Goal: Task Accomplishment & Management: Use online tool/utility

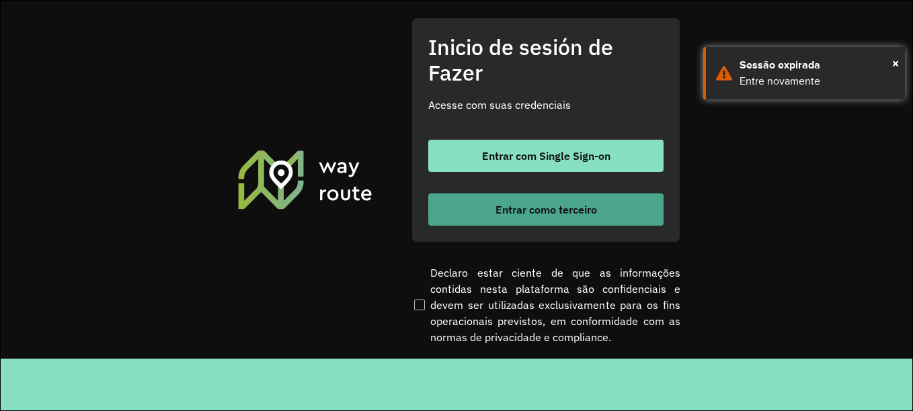
click at [508, 208] on font "Entrar como terceiro" at bounding box center [546, 209] width 102 height 13
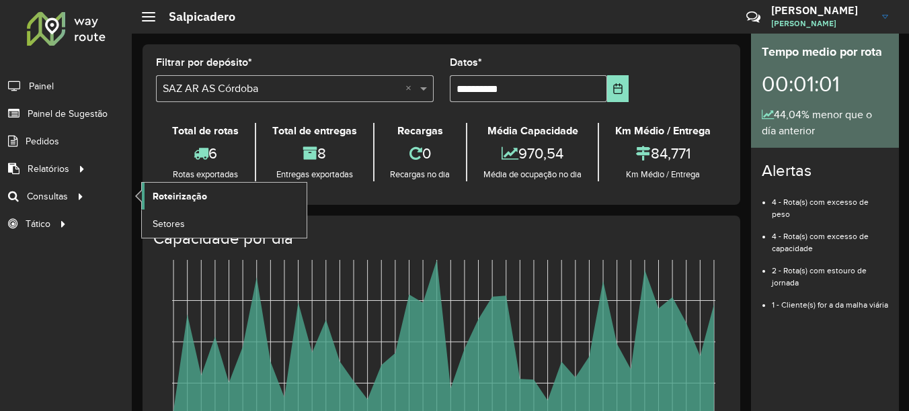
click at [183, 201] on span "Roteirização" at bounding box center [180, 197] width 54 height 14
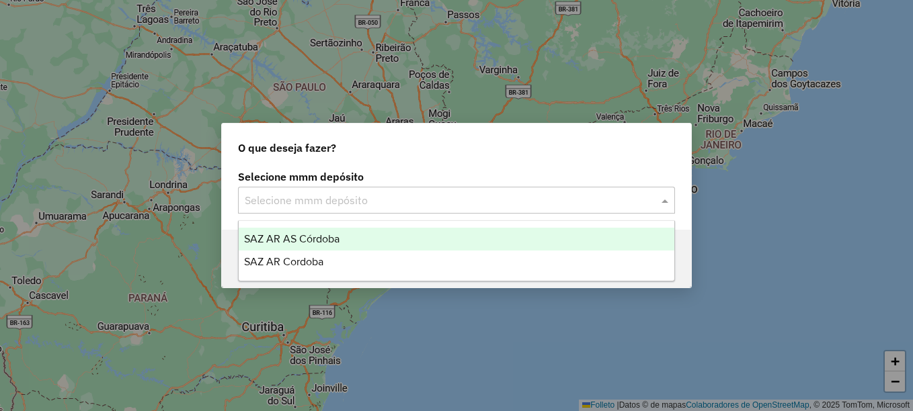
click at [329, 202] on input "text" at bounding box center [443, 201] width 397 height 16
click at [317, 235] on span "SAZ AR AS Córdoba" at bounding box center [291, 238] width 95 height 11
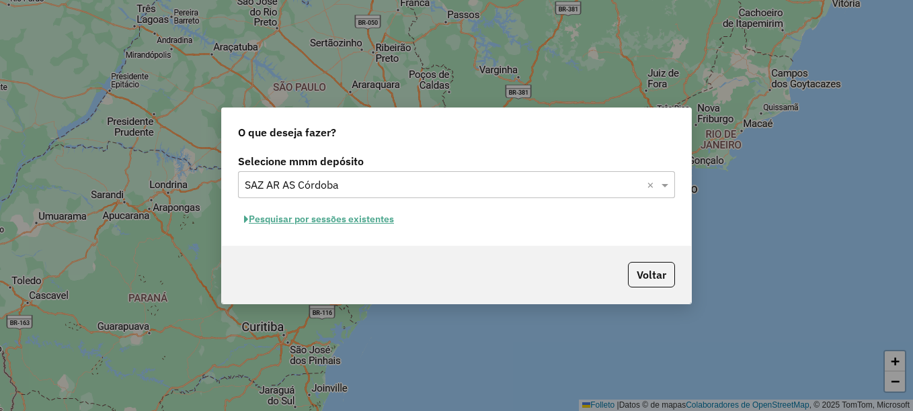
click at [333, 188] on input "text" at bounding box center [443, 185] width 397 height 16
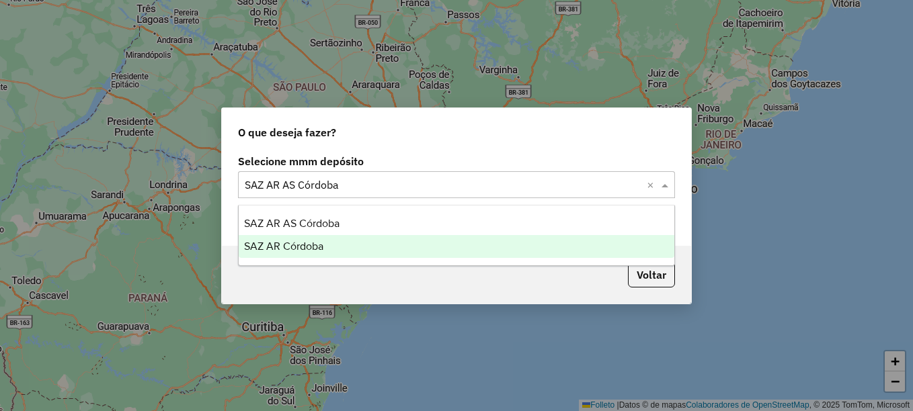
click at [311, 246] on span "SAZ AR Córdoba" at bounding box center [283, 246] width 79 height 11
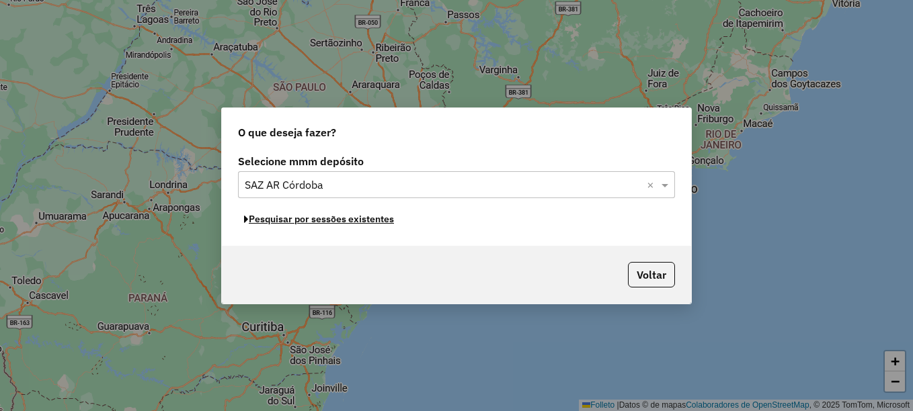
click at [346, 225] on font "Pesquisar por sessões existentes" at bounding box center [321, 219] width 145 height 12
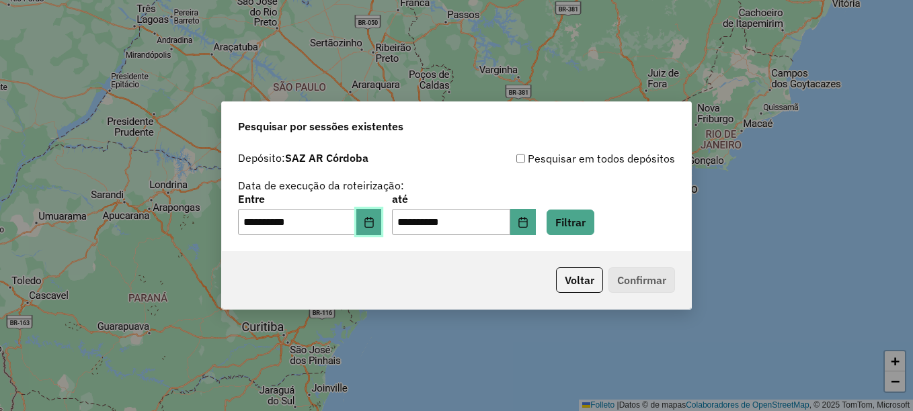
click at [382, 221] on button "Elija la fecha" at bounding box center [369, 222] width 26 height 27
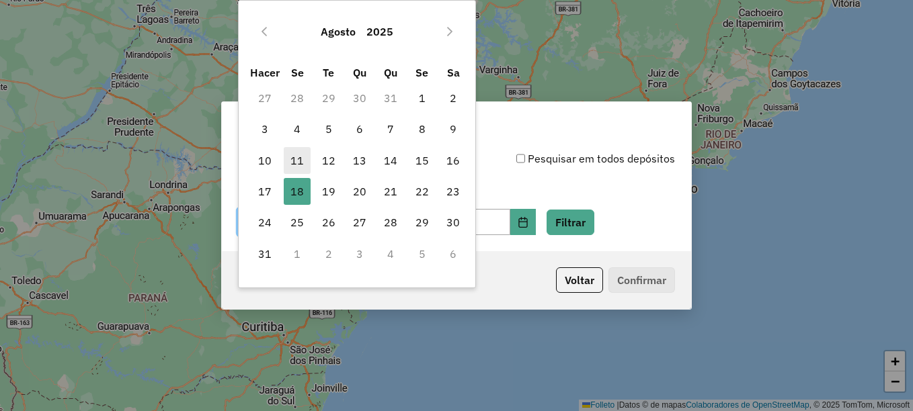
click at [305, 161] on span "11" at bounding box center [297, 160] width 27 height 27
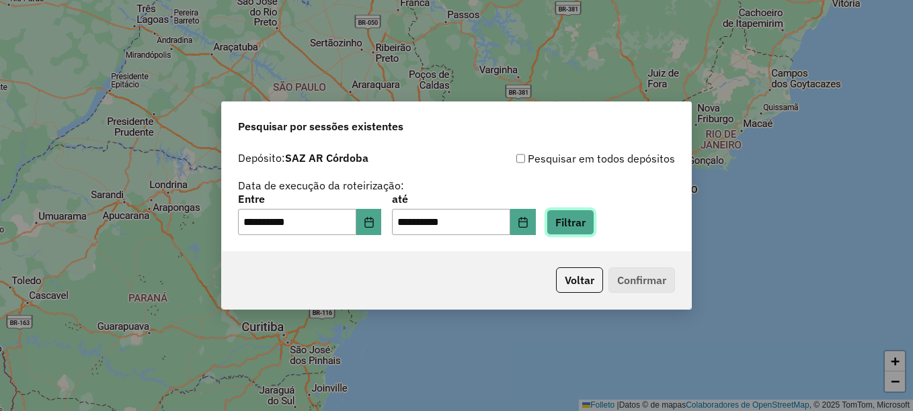
click at [586, 220] on button "Filtrar" at bounding box center [571, 223] width 48 height 26
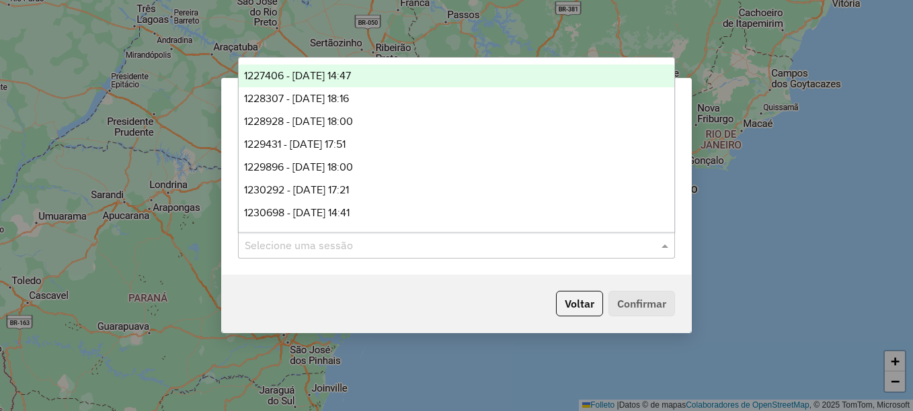
click at [336, 248] on input "text" at bounding box center [443, 246] width 397 height 16
click at [313, 71] on span "1227406 - 11/08/2025 14:47" at bounding box center [297, 75] width 107 height 11
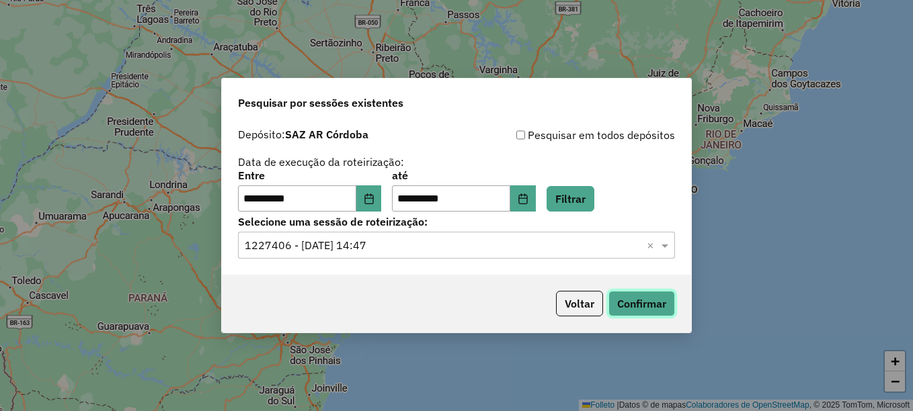
click at [645, 302] on button "Confirmar" at bounding box center [641, 304] width 67 height 26
click at [371, 202] on button "Elija la fecha" at bounding box center [369, 199] width 26 height 27
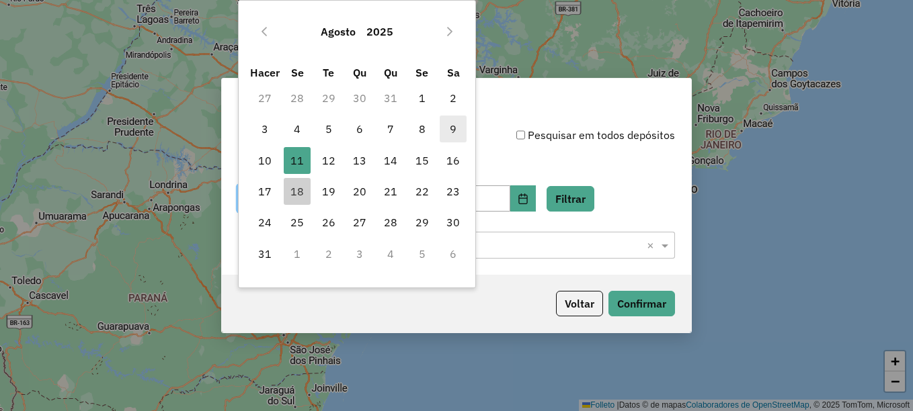
click at [456, 127] on font "9" at bounding box center [453, 129] width 7 height 16
type input "**********"
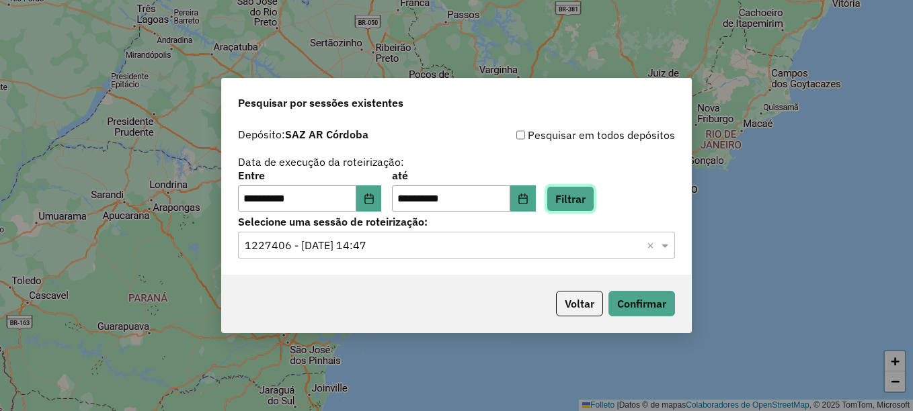
click at [590, 198] on button "Filtrar" at bounding box center [571, 199] width 48 height 26
click at [654, 305] on button "Confirmar" at bounding box center [641, 304] width 67 height 26
click at [528, 202] on icon "Elija la fecha" at bounding box center [523, 199] width 11 height 11
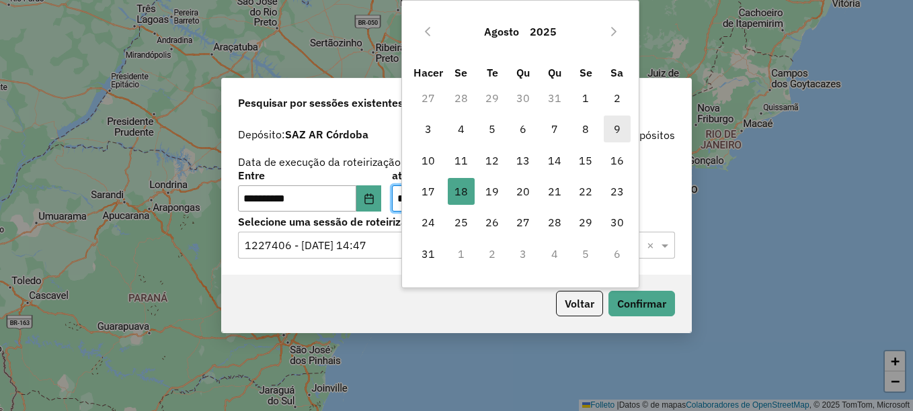
click at [614, 128] on font "9" at bounding box center [617, 129] width 7 height 16
type input "**********"
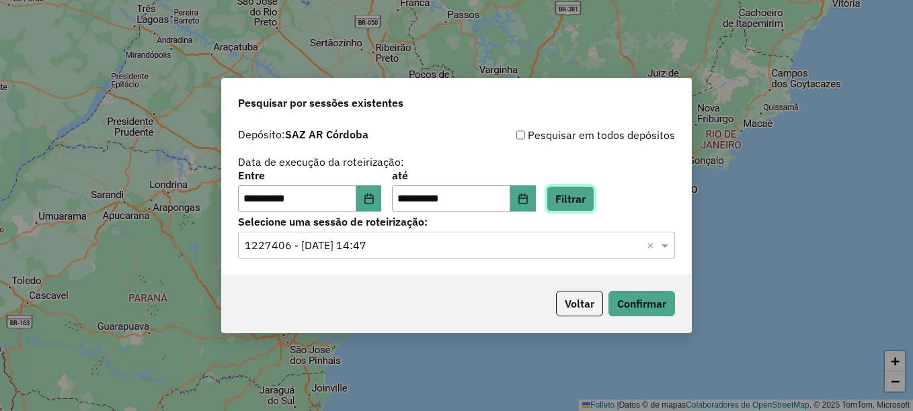
click at [592, 196] on button "Filtrar" at bounding box center [571, 199] width 48 height 26
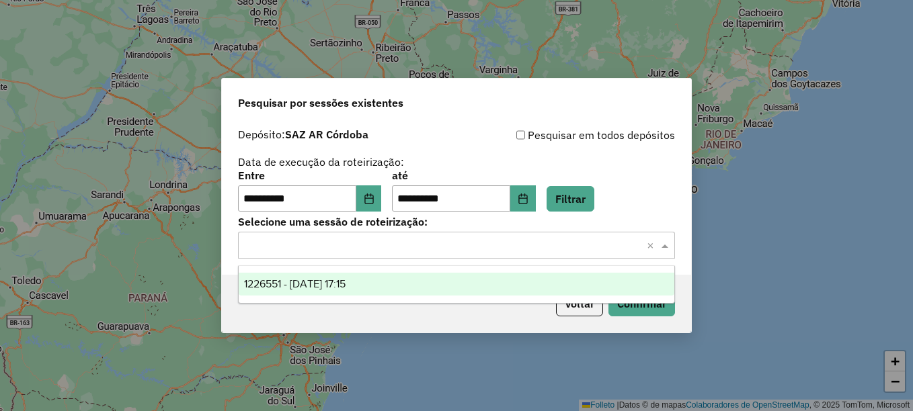
click at [407, 250] on input "text" at bounding box center [443, 246] width 397 height 16
click at [346, 283] on span "1226551 - 09/08/2025 17:15" at bounding box center [295, 283] width 102 height 11
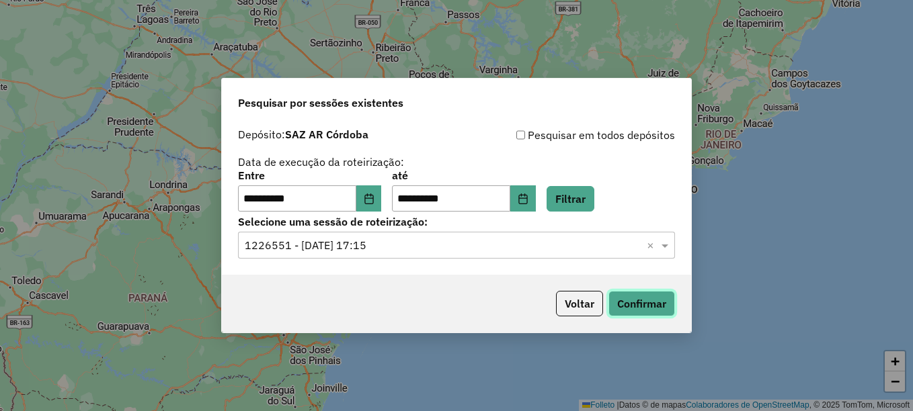
click at [637, 305] on button "Confirmar" at bounding box center [641, 304] width 67 height 26
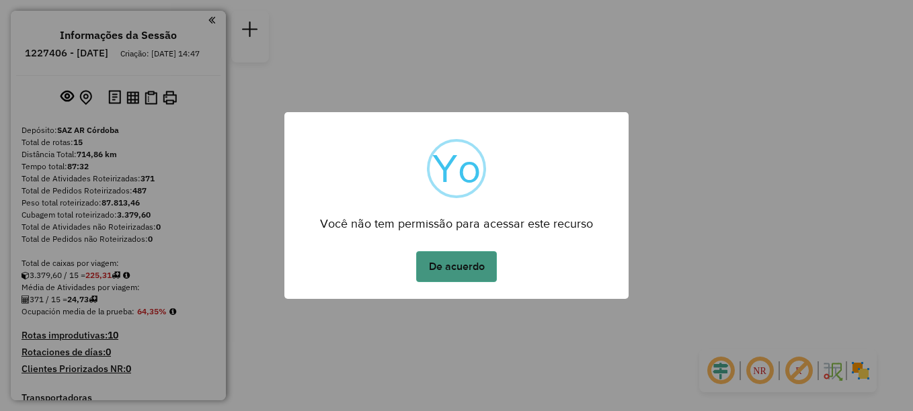
click at [460, 268] on button "De acuerdo" at bounding box center [456, 266] width 81 height 31
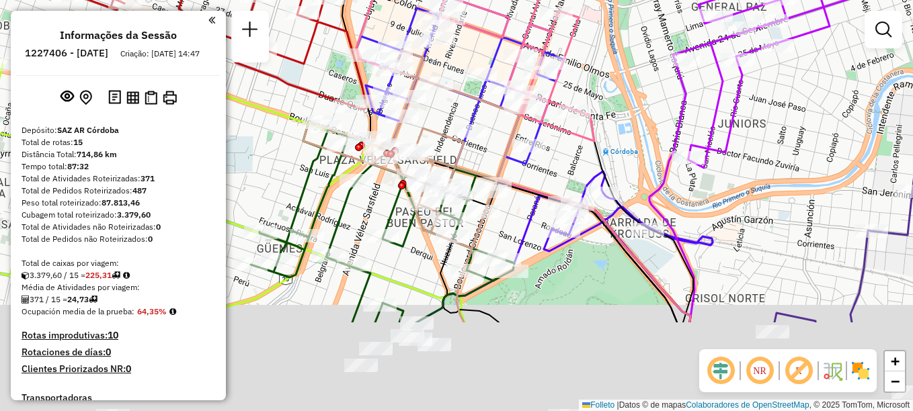
drag, startPoint x: 543, startPoint y: 291, endPoint x: 494, endPoint y: 163, distance: 136.8
click at [494, 164] on icon at bounding box center [411, 149] width 216 height 198
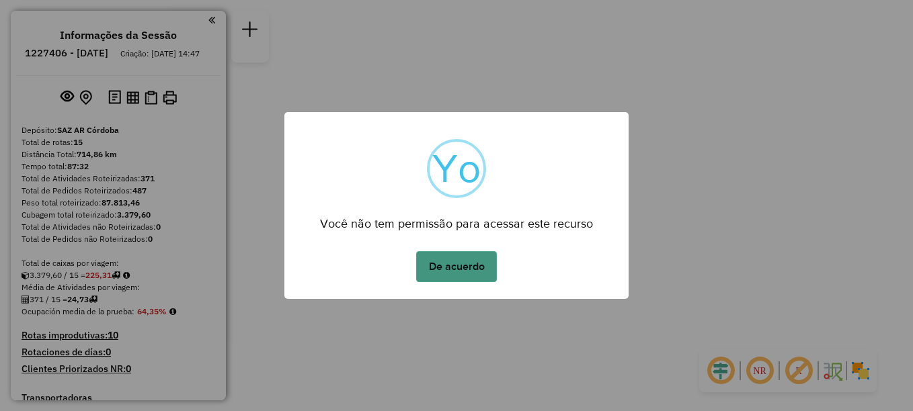
click at [460, 269] on button "De acuerdo" at bounding box center [456, 266] width 81 height 31
click at [472, 275] on button "De acuerdo" at bounding box center [456, 266] width 81 height 31
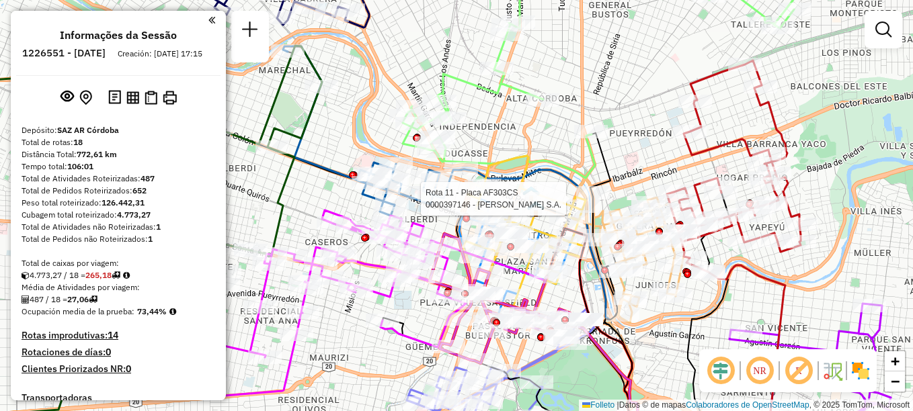
select select "**********"
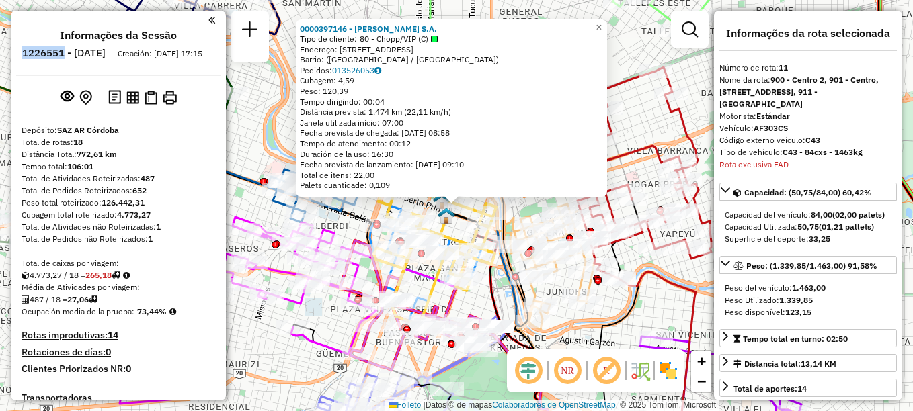
drag, startPoint x: 59, startPoint y: 52, endPoint x: 103, endPoint y: 48, distance: 43.8
click at [103, 48] on li "1226551 - 09/08/2025" at bounding box center [64, 55] width 90 height 17
copy h6 "1226551"
